Goal: Communication & Community: Answer question/provide support

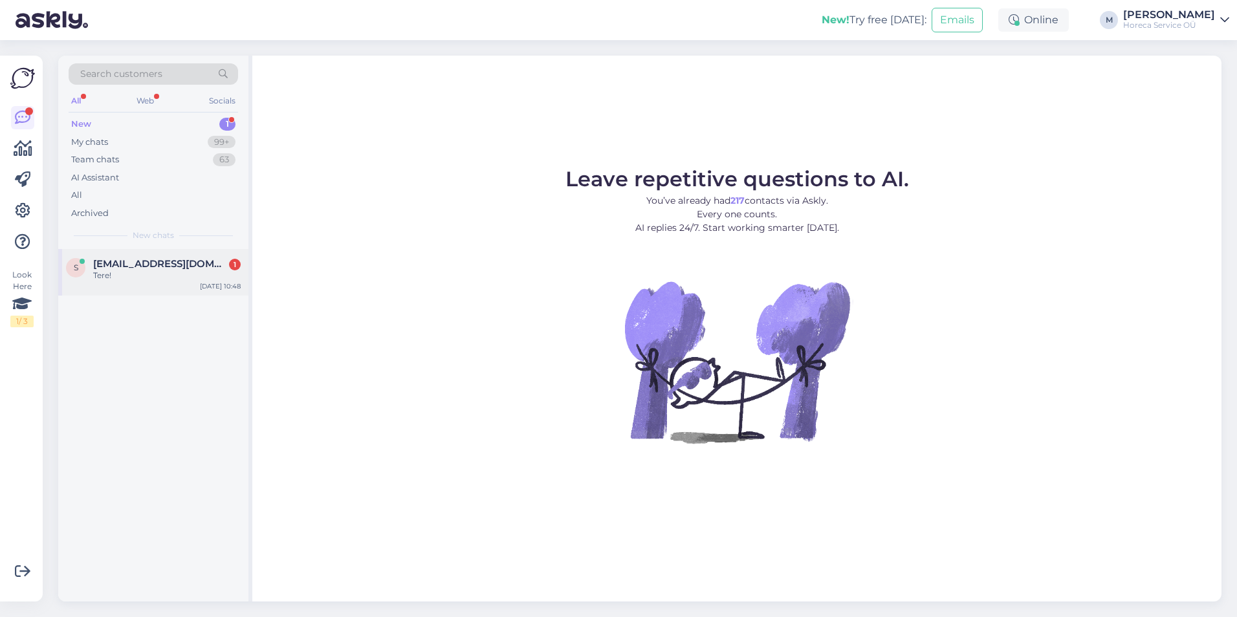
click at [156, 265] on span "[EMAIL_ADDRESS][DOMAIN_NAME]" at bounding box center [160, 264] width 135 height 12
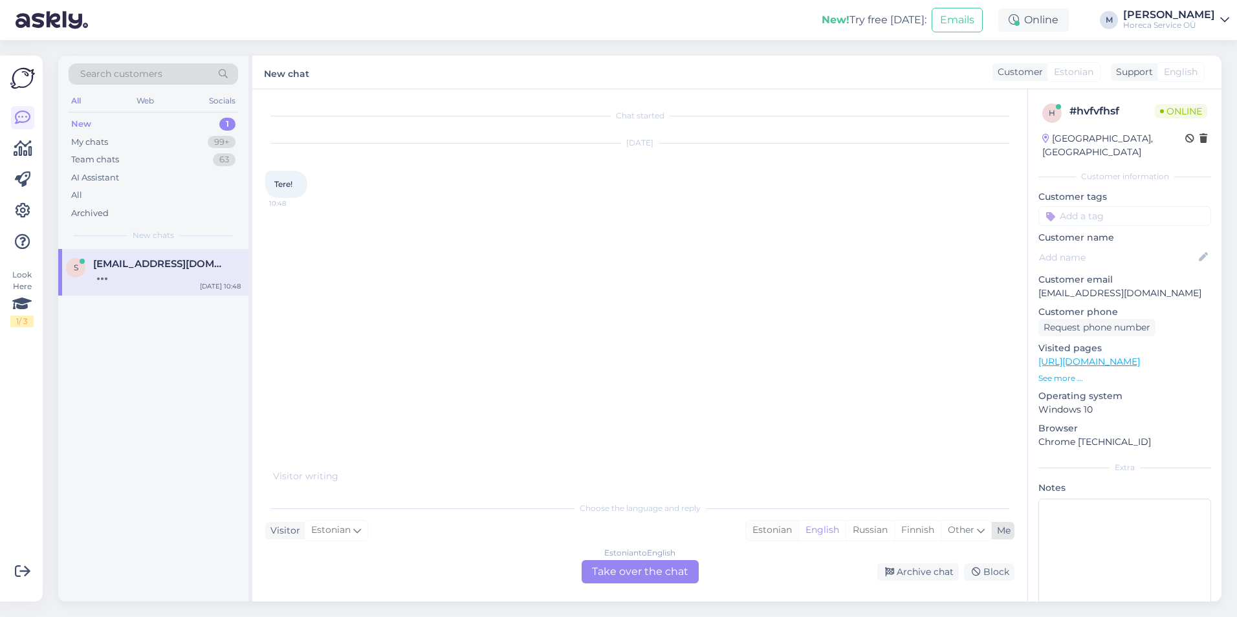
click at [767, 529] on div "Estonian" at bounding box center [772, 530] width 52 height 19
click at [653, 569] on div "Estonian to Estonian Take over the chat" at bounding box center [640, 571] width 117 height 23
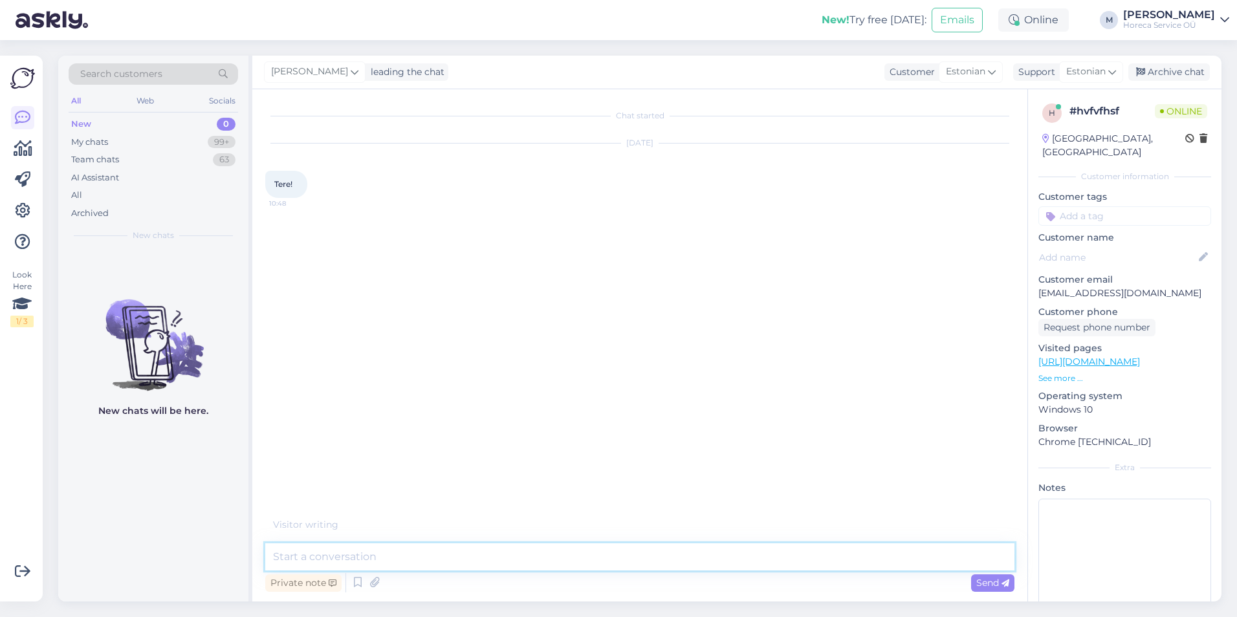
click at [653, 569] on textarea at bounding box center [639, 557] width 749 height 27
type textarea "Tere!"
click at [95, 138] on div "My chats" at bounding box center [89, 142] width 37 height 13
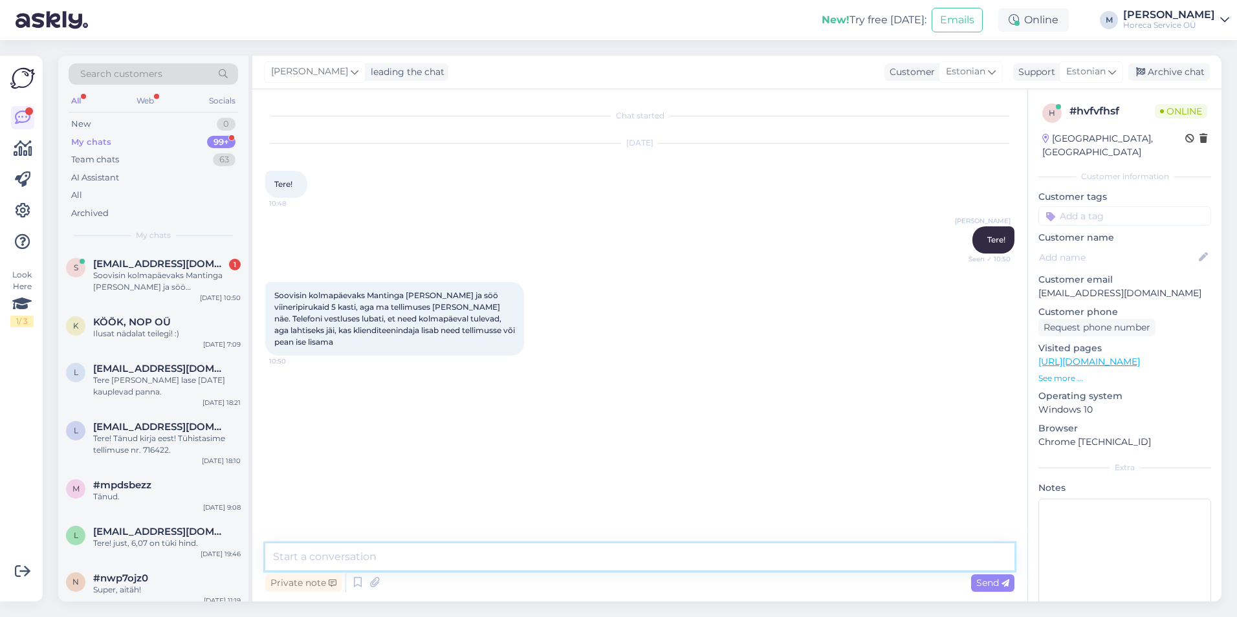
click at [352, 549] on textarea at bounding box center [639, 557] width 749 height 27
click at [336, 544] on textarea at bounding box center [639, 557] width 749 height 27
paste textarea "Viineripirukas [PERSON_NAME] 120gx32 tk ( [PERSON_NAME] ja söö ) Mantinga"
type textarea "Tellimus on lisatud kolmapäevaks 5 kasti Viineripirukas [PERSON_NAME] 120gx32 t…"
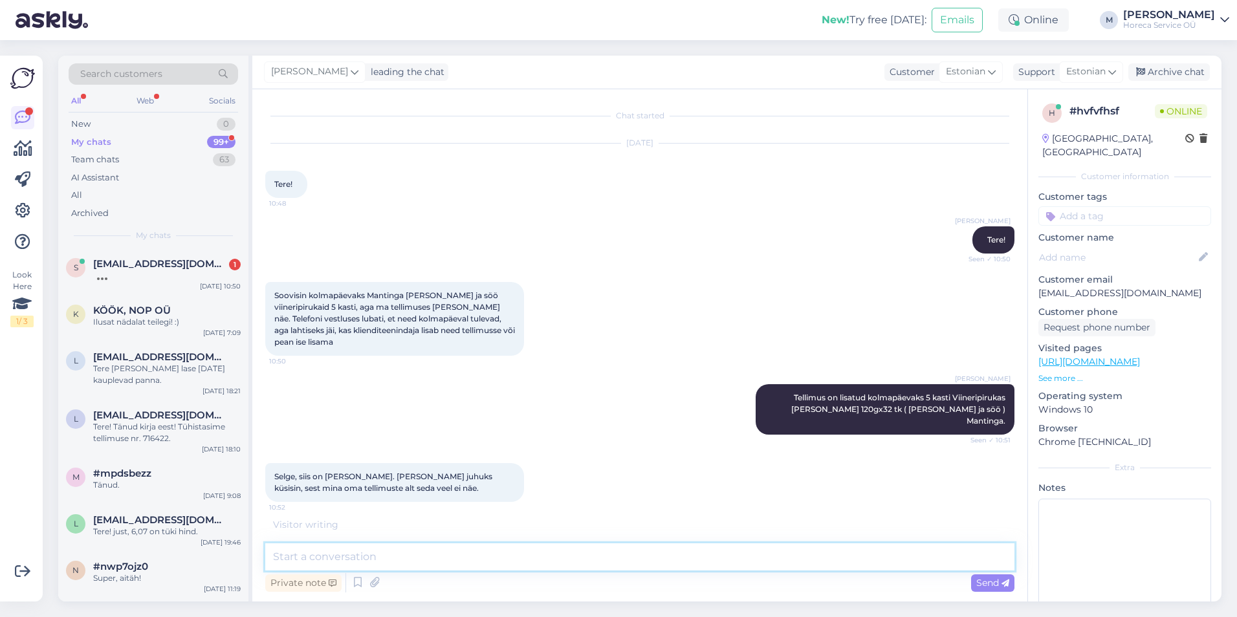
scroll to position [17, 0]
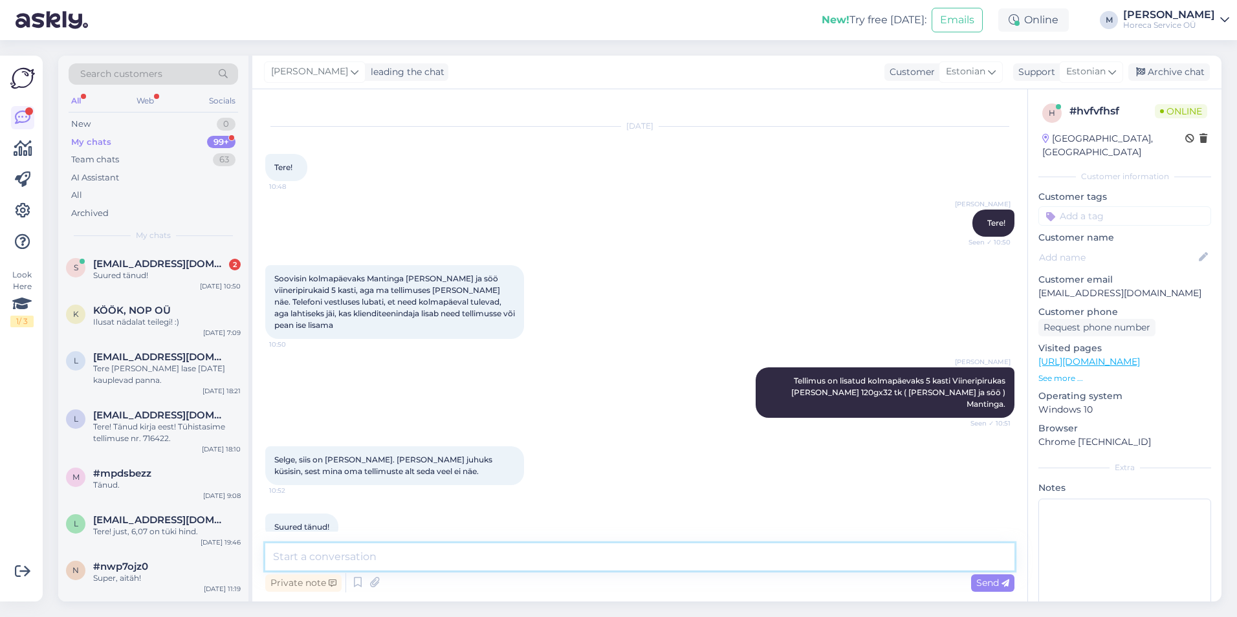
click at [331, 557] on textarea at bounding box center [639, 557] width 749 height 27
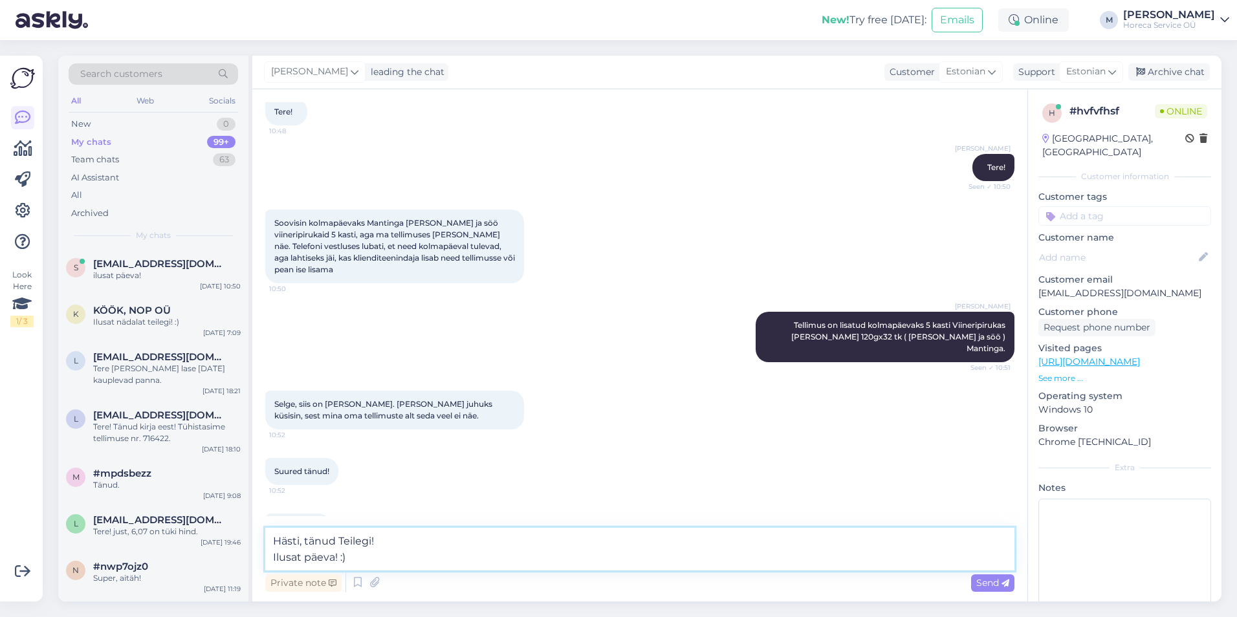
drag, startPoint x: 373, startPoint y: 538, endPoint x: 338, endPoint y: 539, distance: 34.3
click at [338, 539] on textarea "Hästi, tänud Teilegi! Ilusat päeva! :)" at bounding box center [639, 549] width 749 height 43
type textarea "Hästi, tänud. Ilusat päeva! :)"
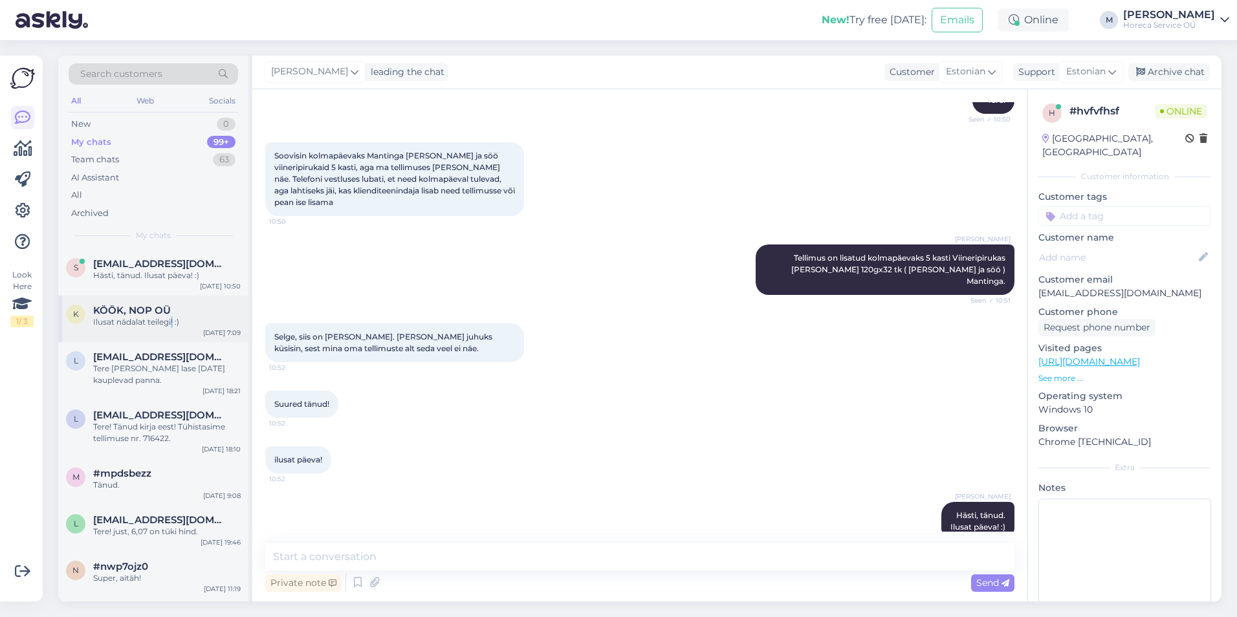
click at [171, 320] on div "Ilusat nädalat teilegi! :)" at bounding box center [167, 322] width 148 height 12
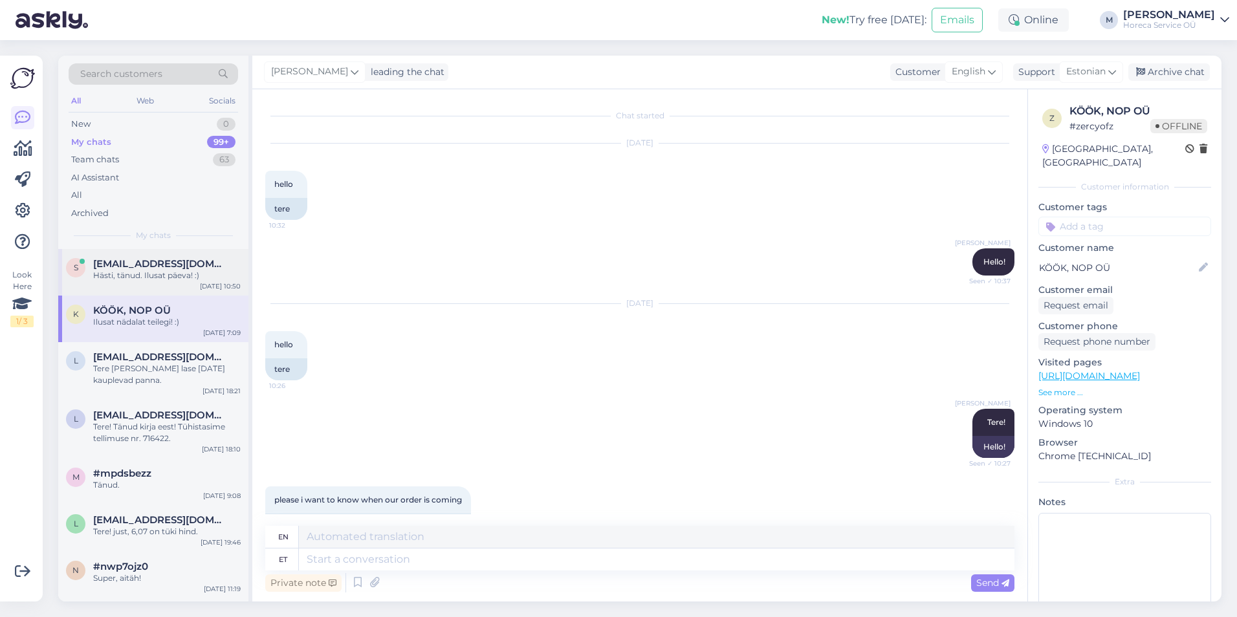
drag, startPoint x: 170, startPoint y: 319, endPoint x: 146, endPoint y: 262, distance: 61.8
click at [146, 262] on span "[EMAIL_ADDRESS][DOMAIN_NAME]" at bounding box center [160, 264] width 135 height 12
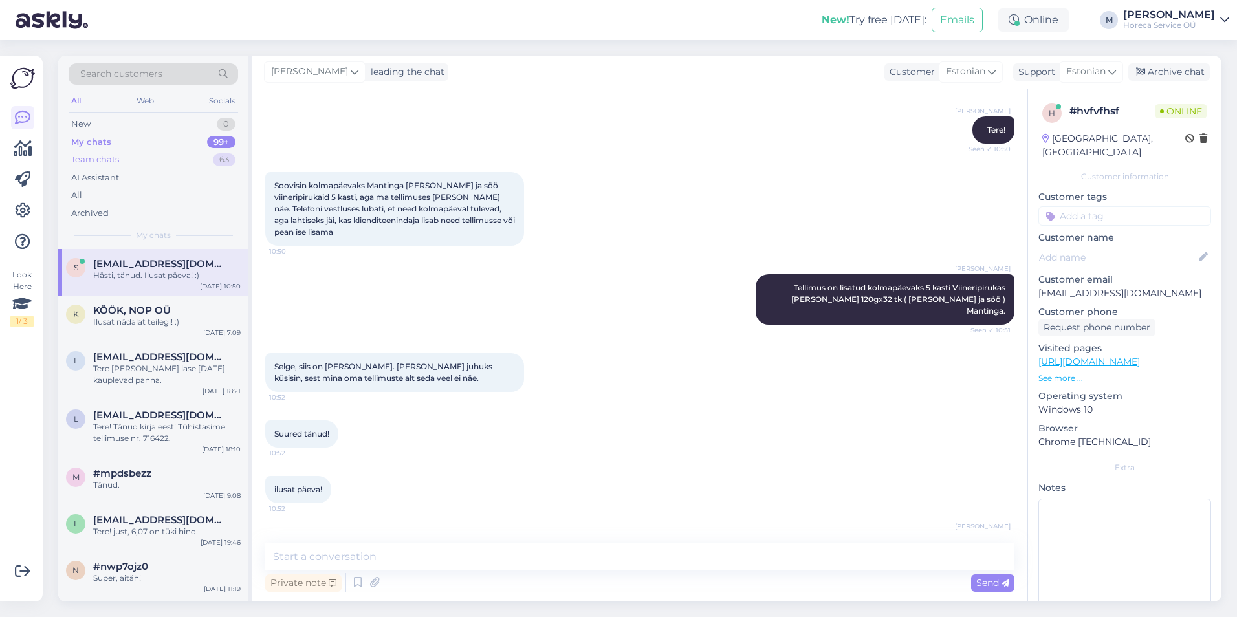
click at [142, 160] on div "Team chats 63" at bounding box center [154, 160] width 170 height 18
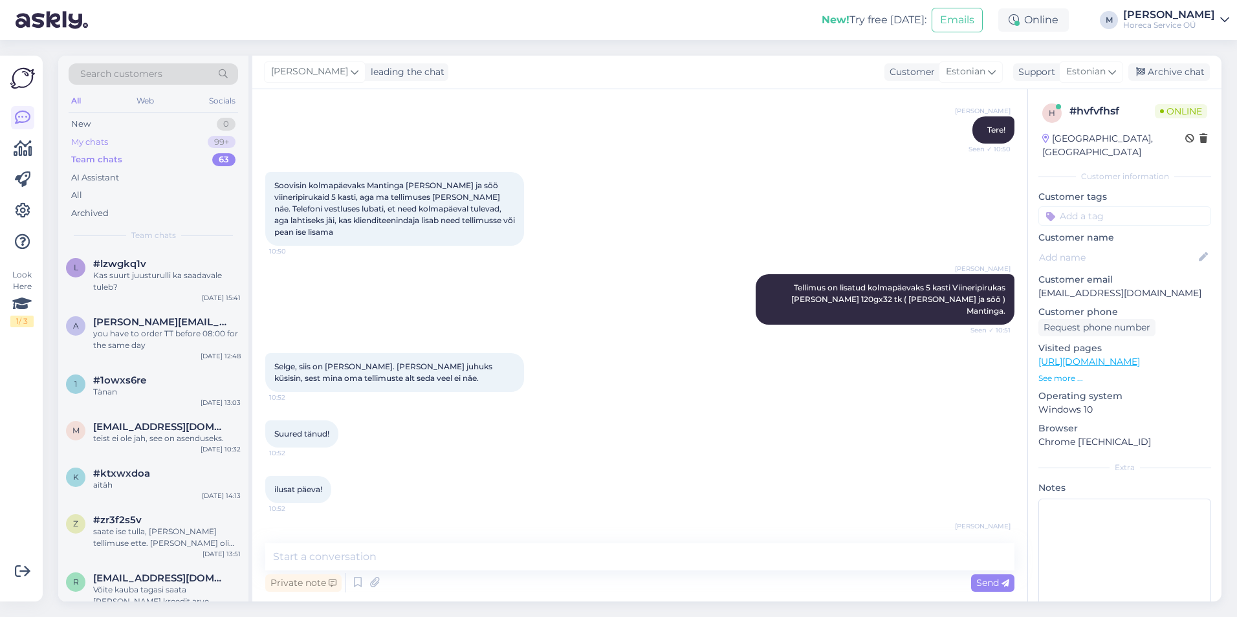
click at [146, 138] on div "My chats 99+" at bounding box center [154, 142] width 170 height 18
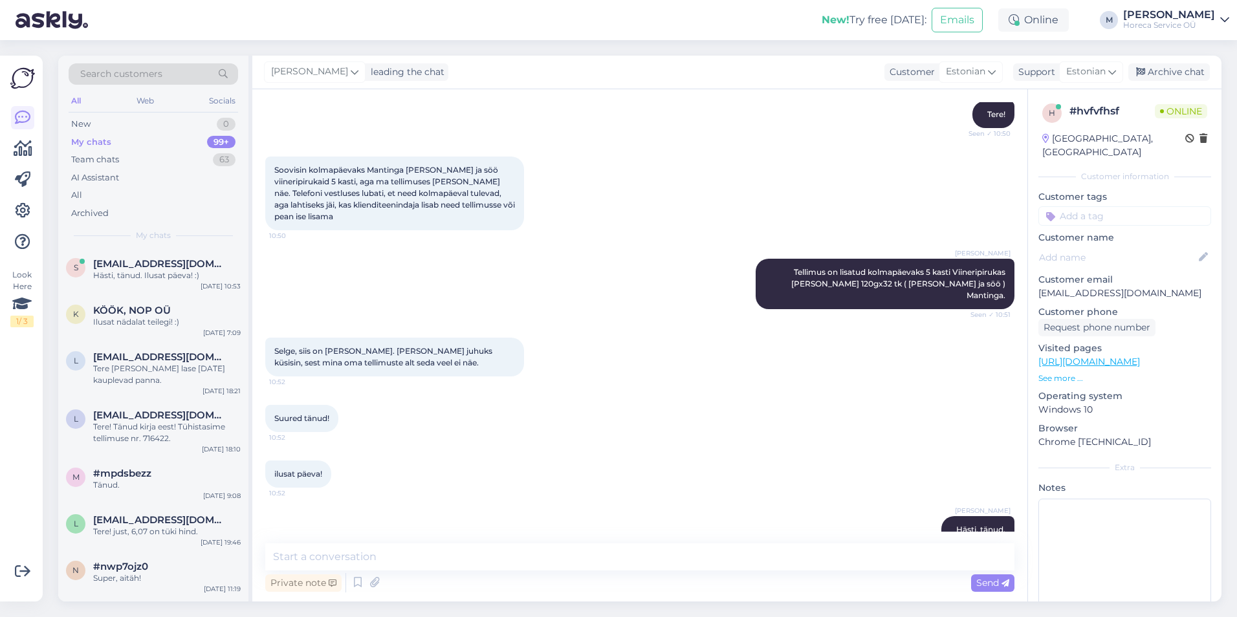
scroll to position [140, 0]
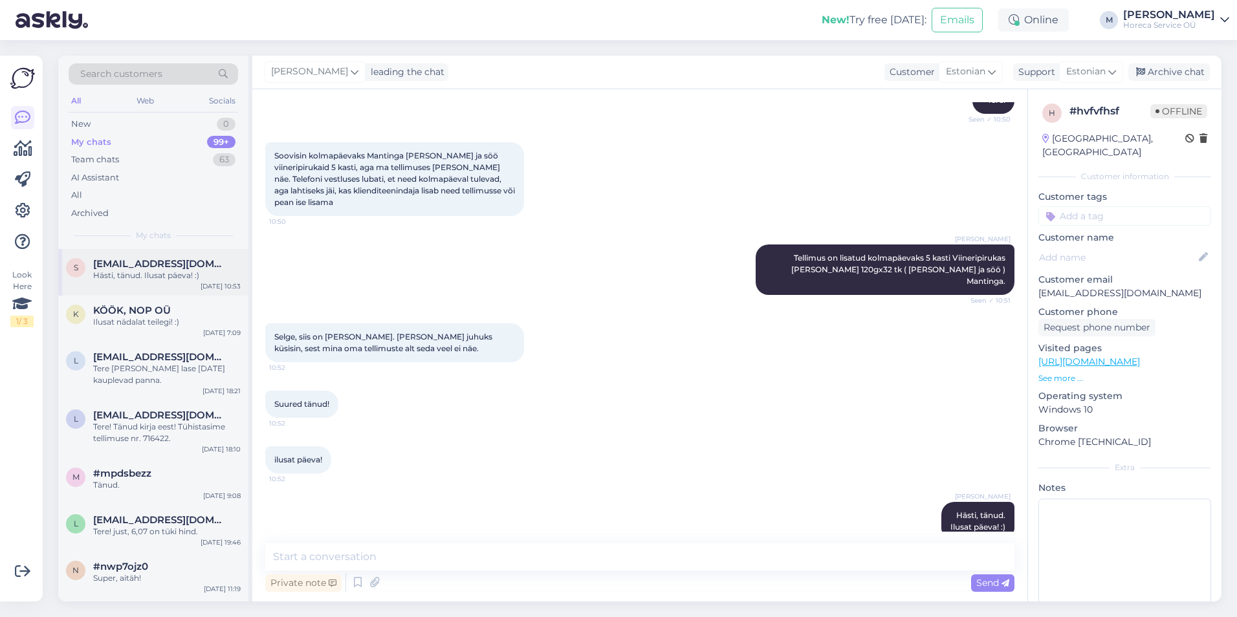
click at [105, 261] on span "[EMAIL_ADDRESS][DOMAIN_NAME]" at bounding box center [160, 264] width 135 height 12
